Goal: Task Accomplishment & Management: Use online tool/utility

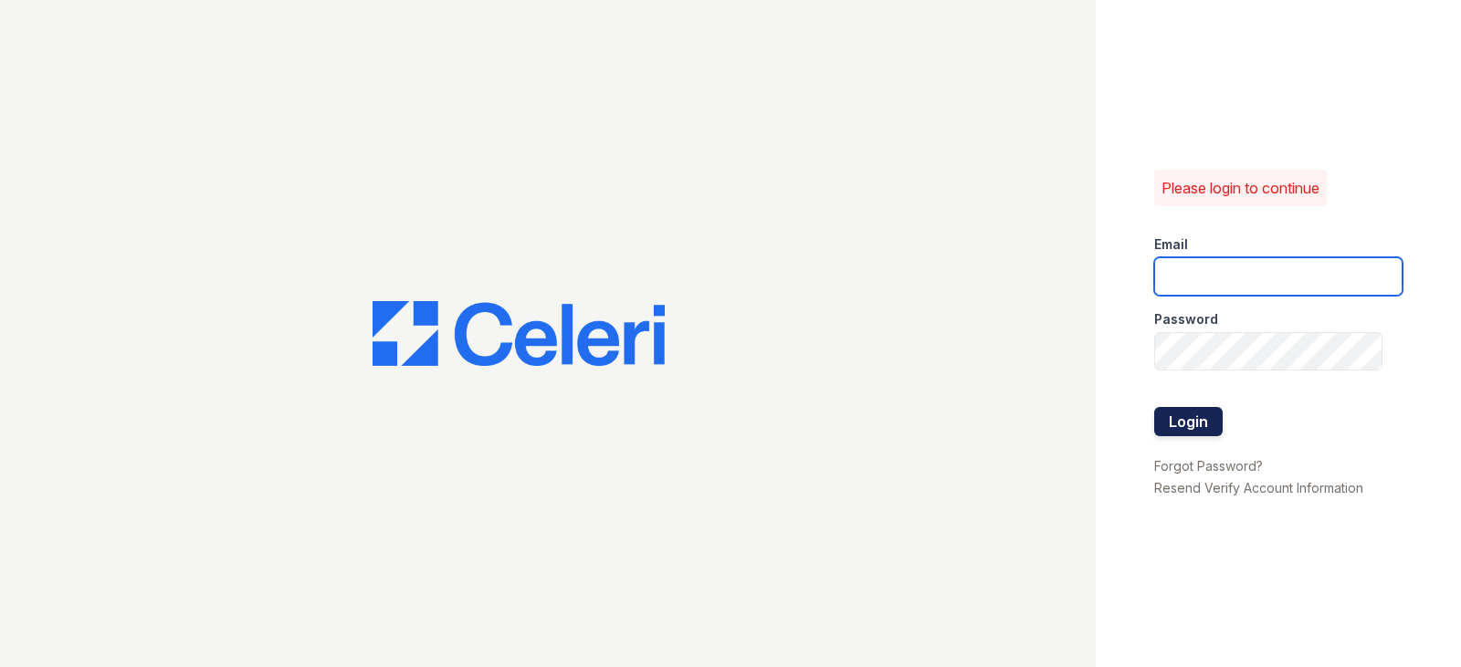
type input "[EMAIL_ADDRESS][DOMAIN_NAME]"
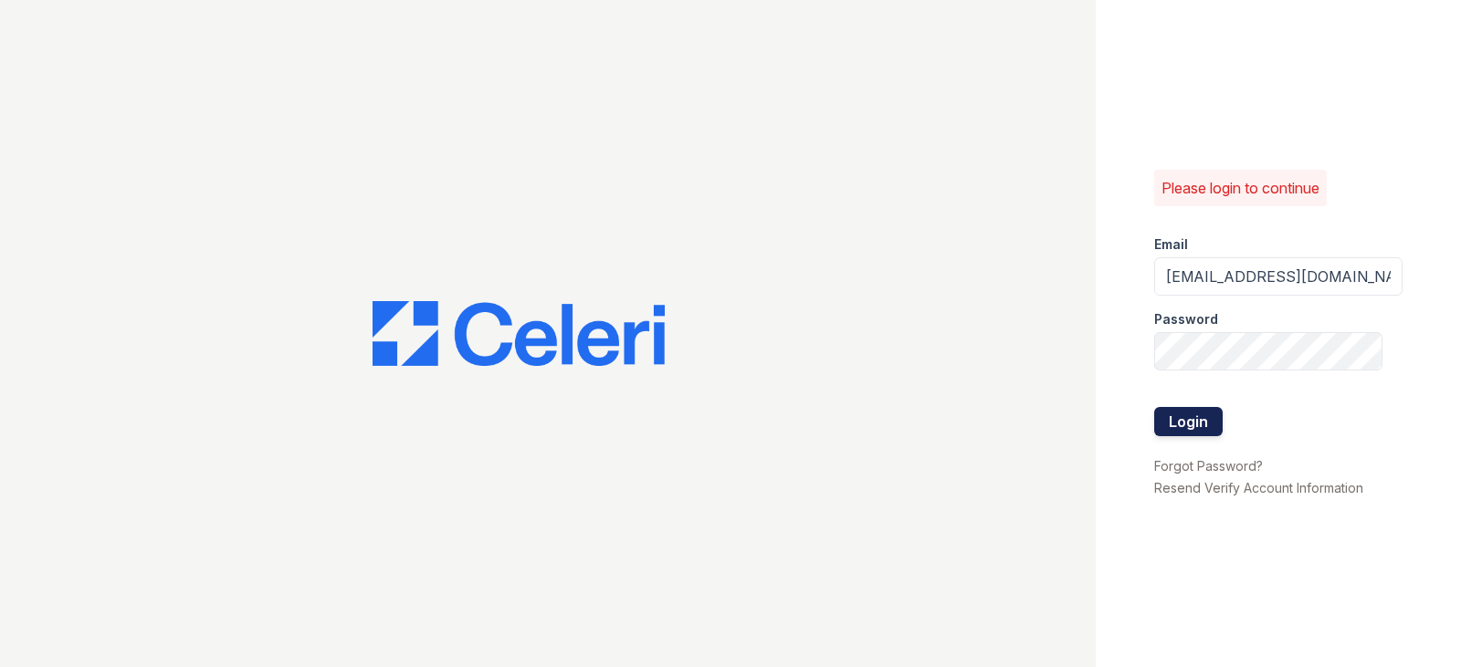
click at [1210, 422] on button "Login" at bounding box center [1188, 421] width 68 height 29
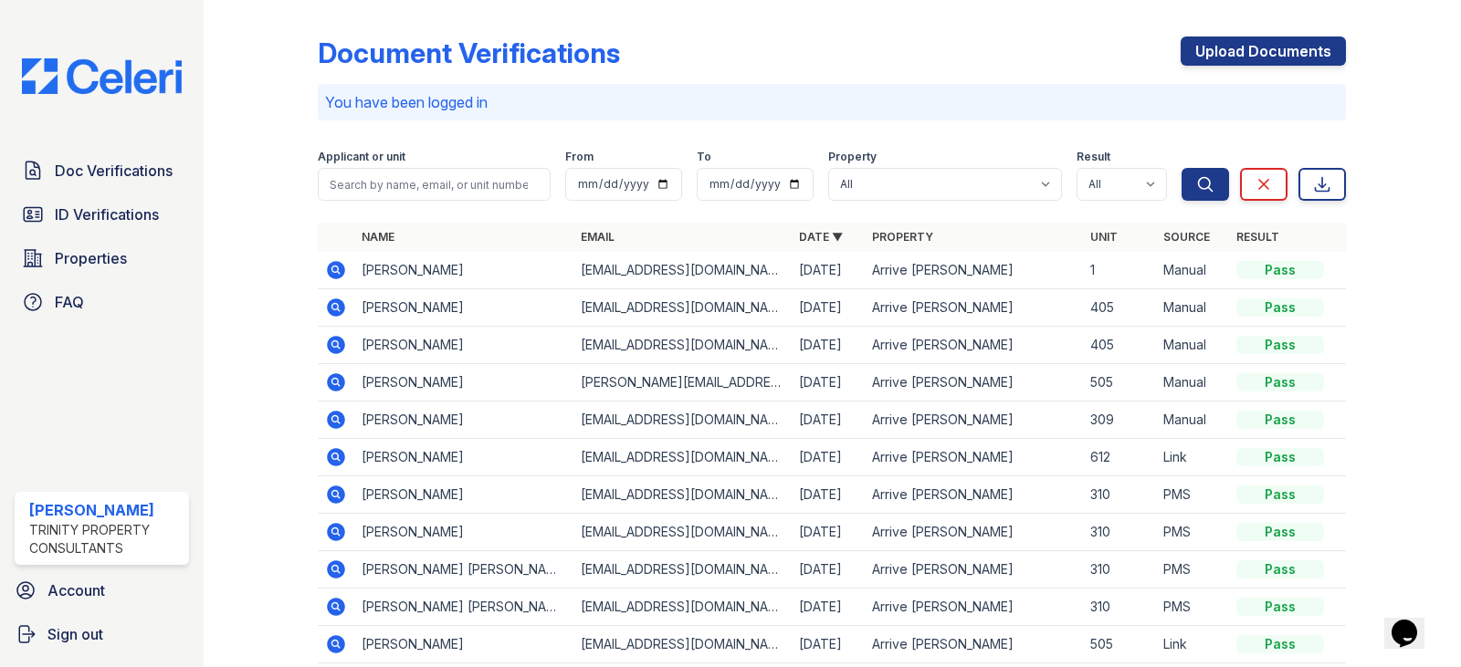
click at [335, 423] on icon at bounding box center [337, 420] width 18 height 18
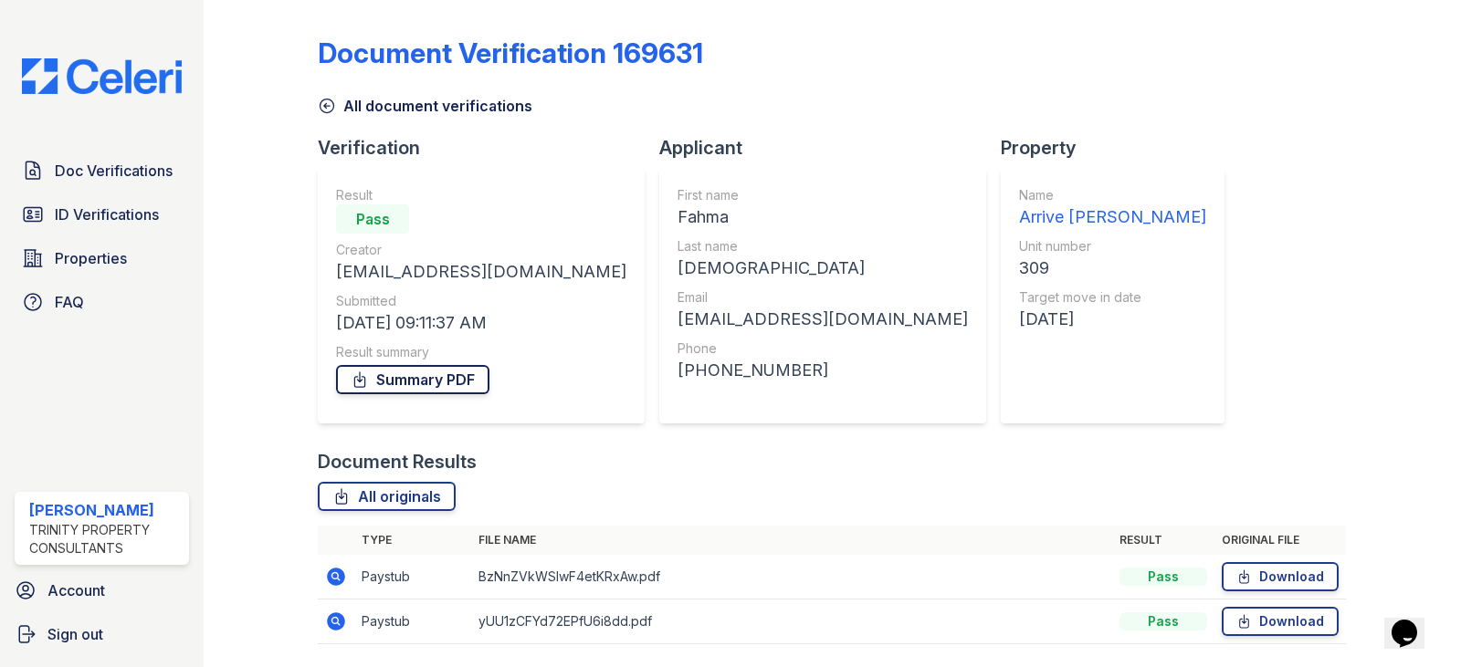
click at [409, 384] on link "Summary PDF" at bounding box center [412, 379] width 153 height 29
click at [117, 161] on span "Doc Verifications" at bounding box center [114, 171] width 118 height 22
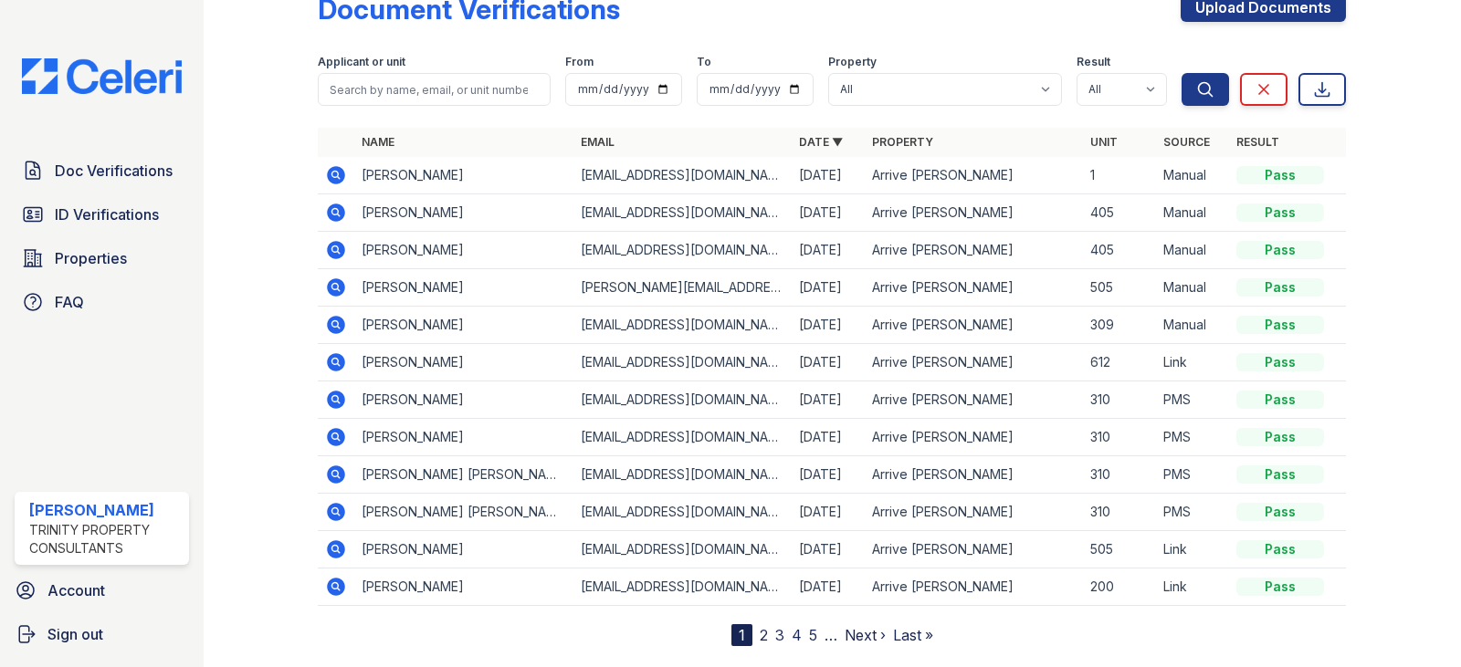
scroll to position [85, 0]
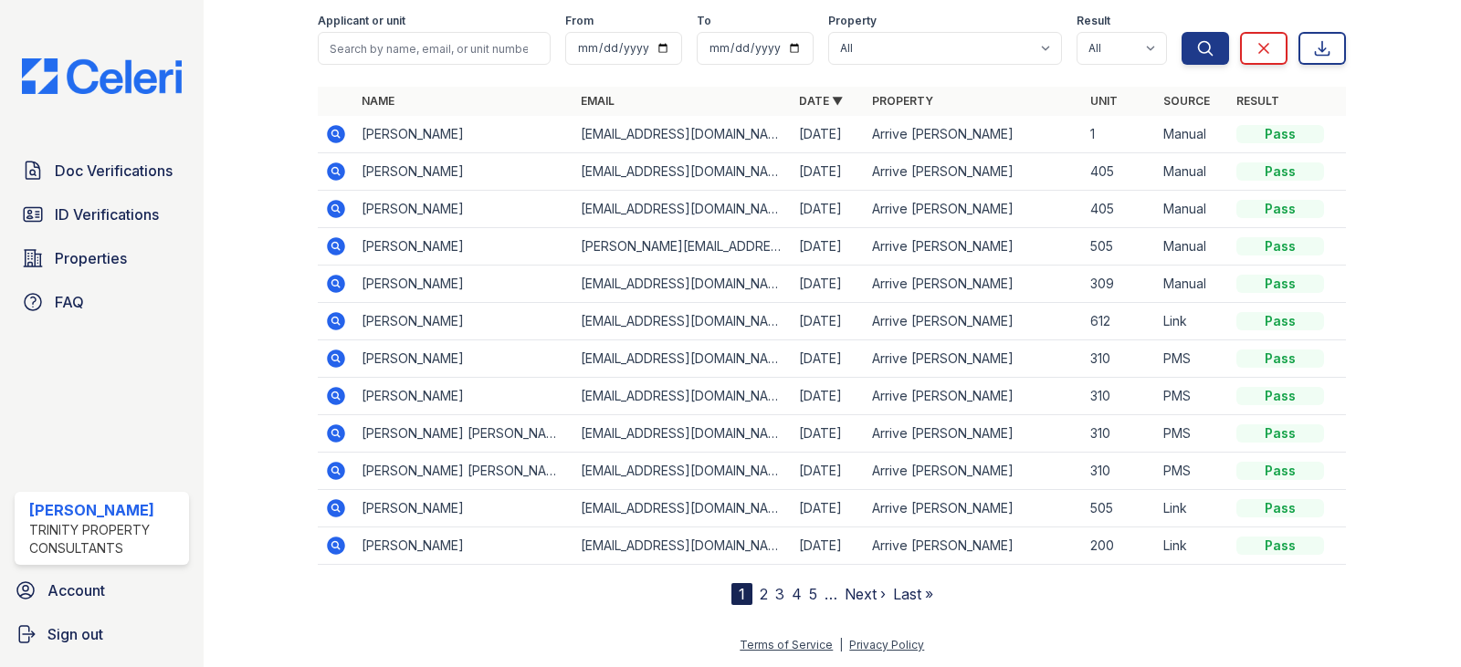
click at [760, 596] on link "2" at bounding box center [764, 594] width 8 height 18
